Goal: Information Seeking & Learning: Learn about a topic

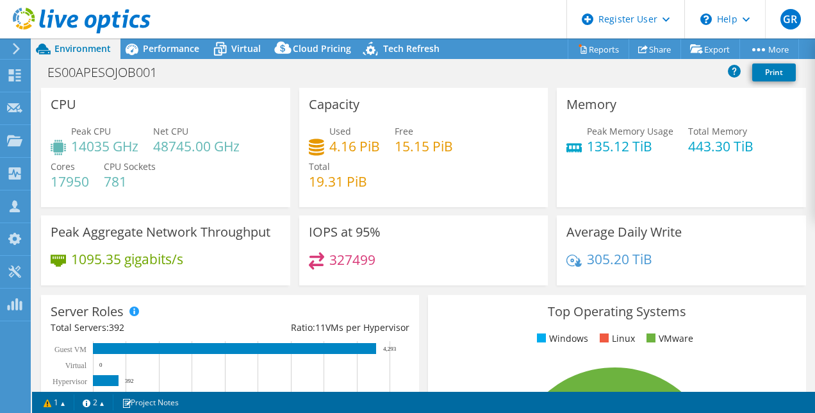
select select "USD"
click at [241, 48] on span "Virtual" at bounding box center [245, 48] width 29 height 12
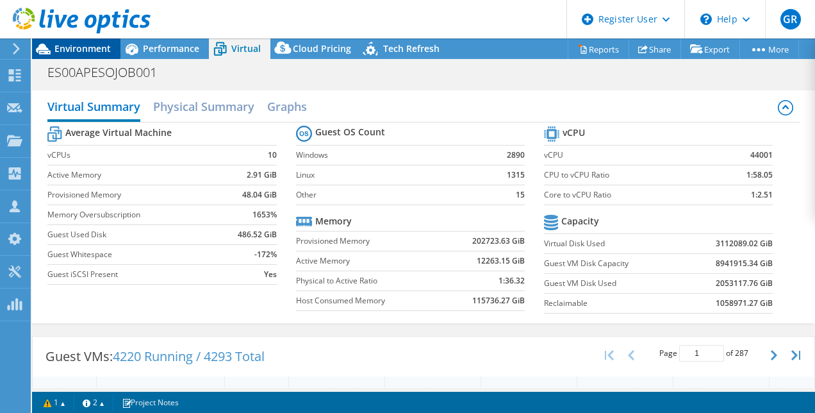
click at [96, 50] on span "Environment" at bounding box center [82, 48] width 56 height 12
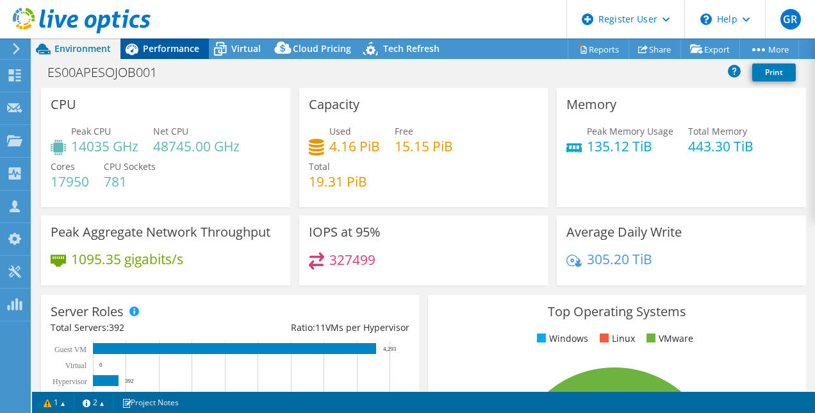
click at [172, 49] on span "Performance" at bounding box center [171, 48] width 56 height 12
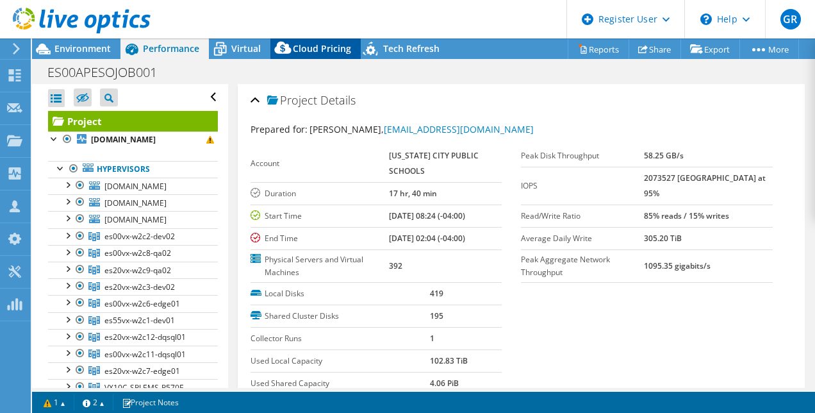
click at [338, 43] on span "Cloud Pricing" at bounding box center [322, 48] width 58 height 12
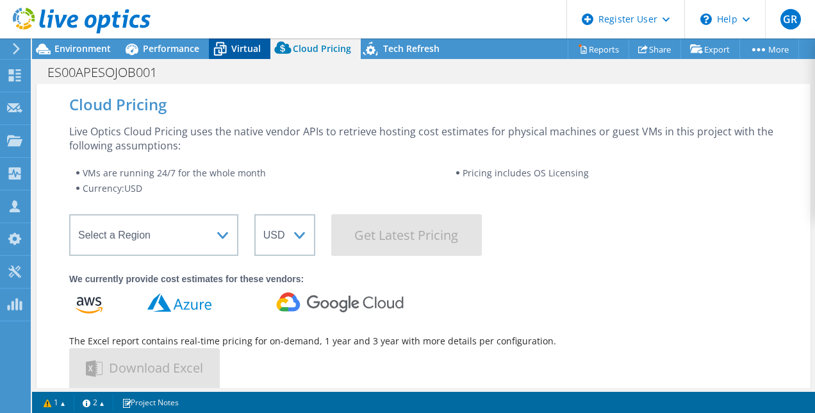
click at [233, 48] on span "Virtual" at bounding box center [245, 48] width 29 height 12
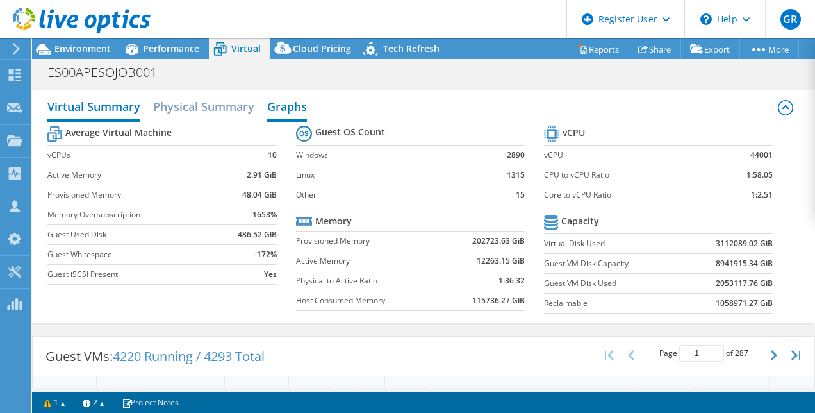
click at [280, 108] on h2 "Graphs" at bounding box center [287, 108] width 40 height 28
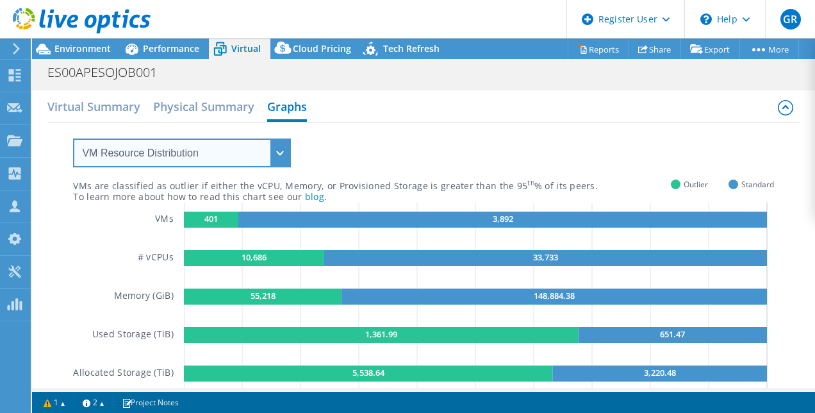
click at [277, 148] on select "VM Resource Distribution Provisioning Contrast Over Provisioning" at bounding box center [182, 152] width 218 height 29
select select "Over Provisioning"
click at [73, 138] on select "VM Resource Distribution Provisioning Contrast Over Provisioning" at bounding box center [182, 152] width 218 height 29
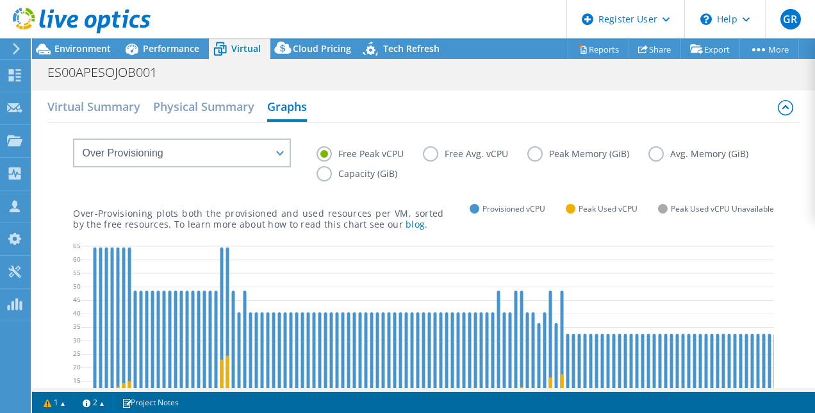
click at [462, 92] on div "Virtual Summary Physical Summary Graphs VM Resource Distribution Provisioning C…" at bounding box center [423, 268] width 783 height 357
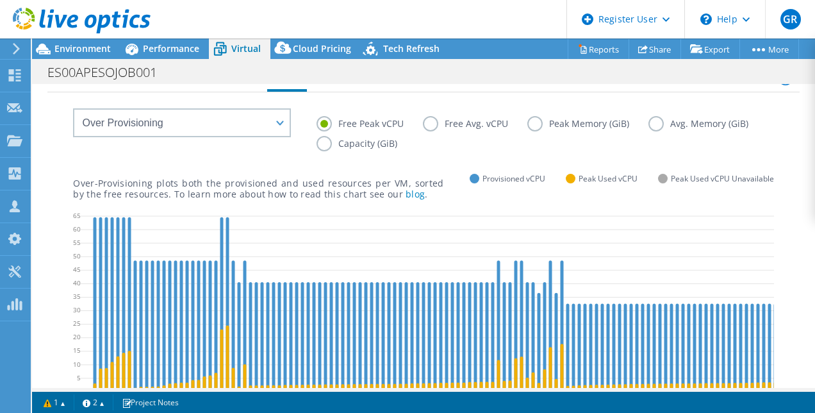
scroll to position [51, 0]
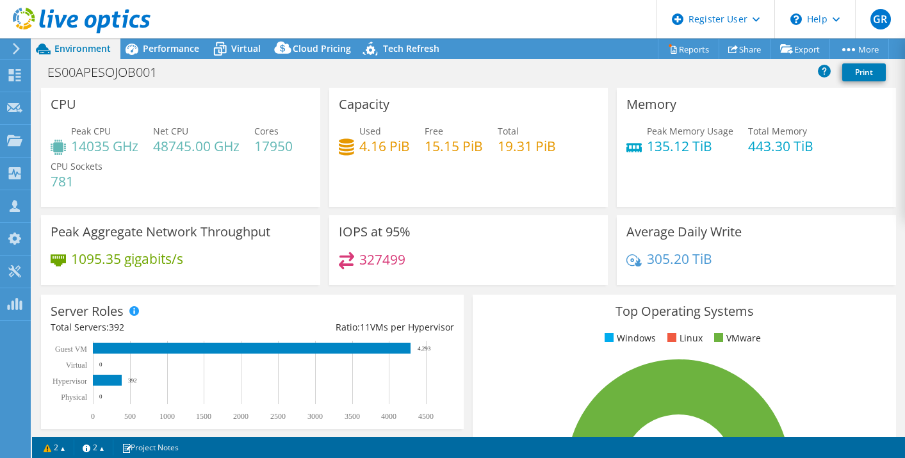
select select "USD"
